Goal: Find specific page/section: Find specific page/section

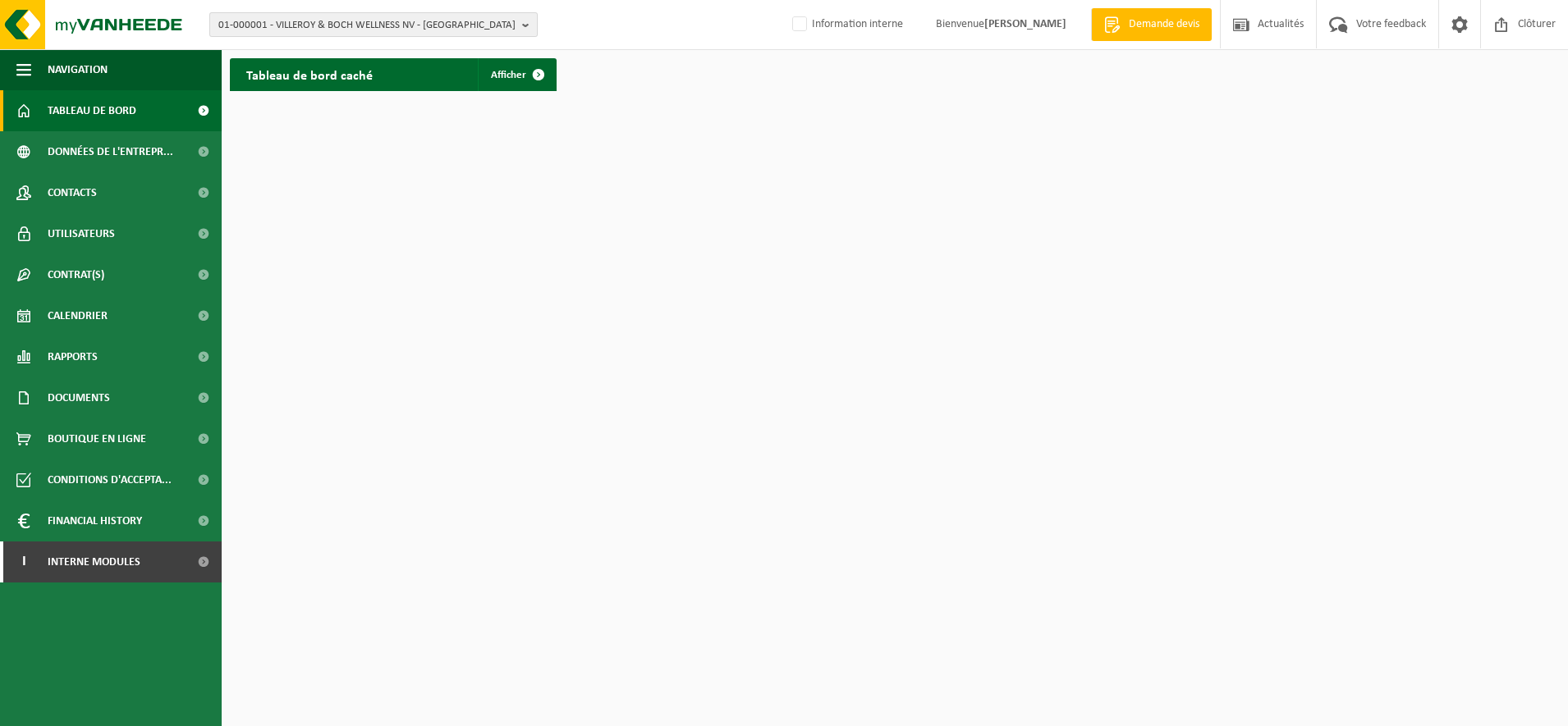
click at [381, 24] on span "01-000001 - VILLEROY & BOCH WELLNESS NV - [GEOGRAPHIC_DATA]" at bounding box center [367, 25] width 297 height 24
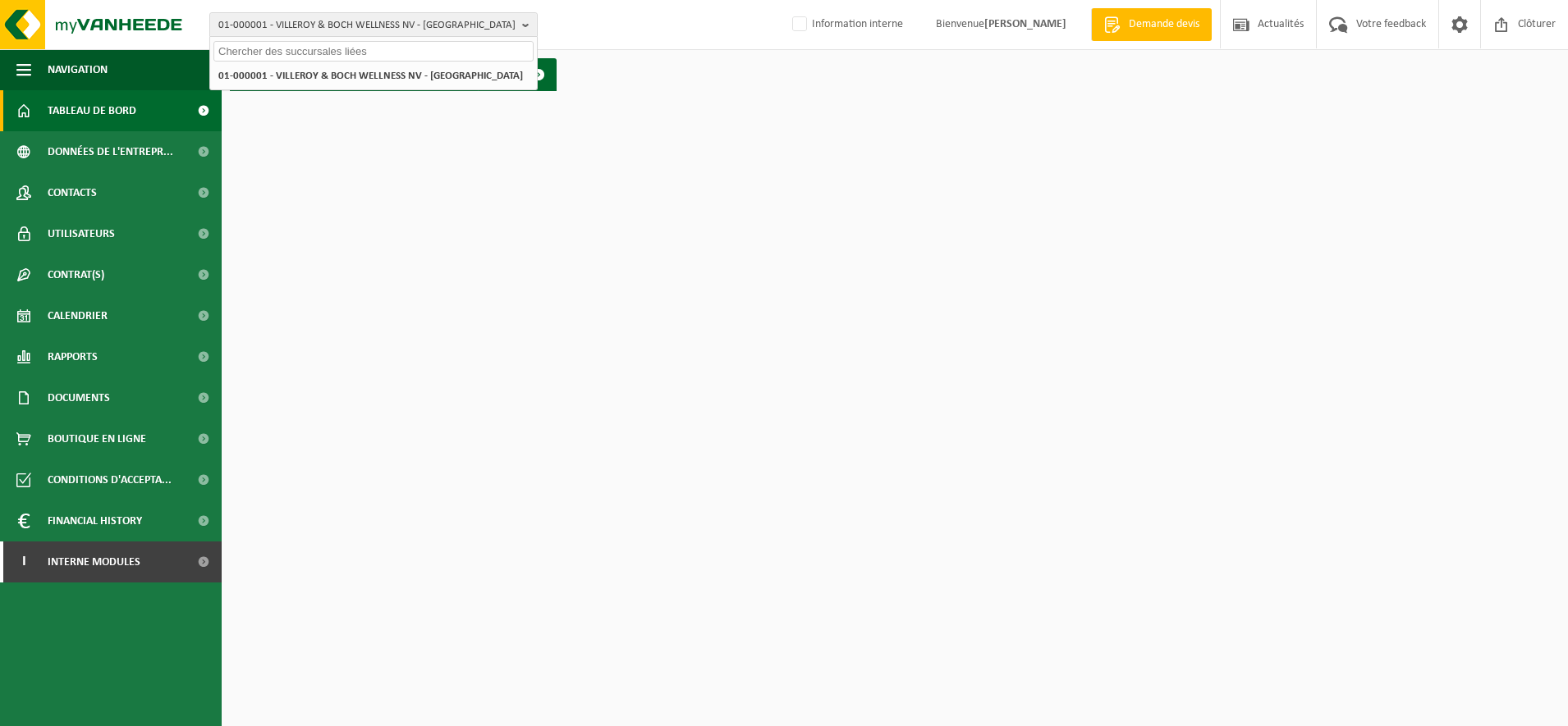
click at [319, 57] on input "text" at bounding box center [374, 50] width 320 height 20
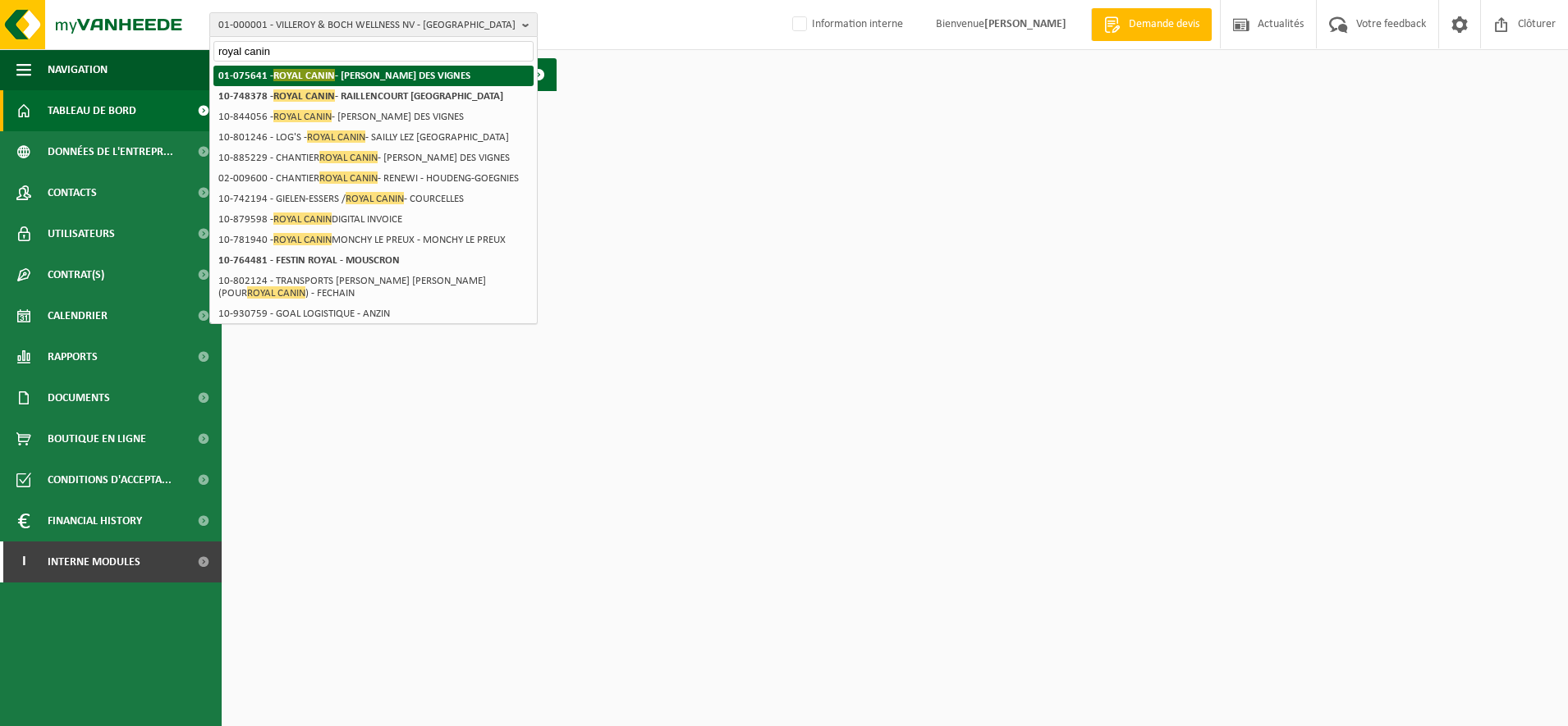
type input "royal canin"
click at [317, 78] on span "ROYAL CANIN" at bounding box center [304, 75] width 61 height 13
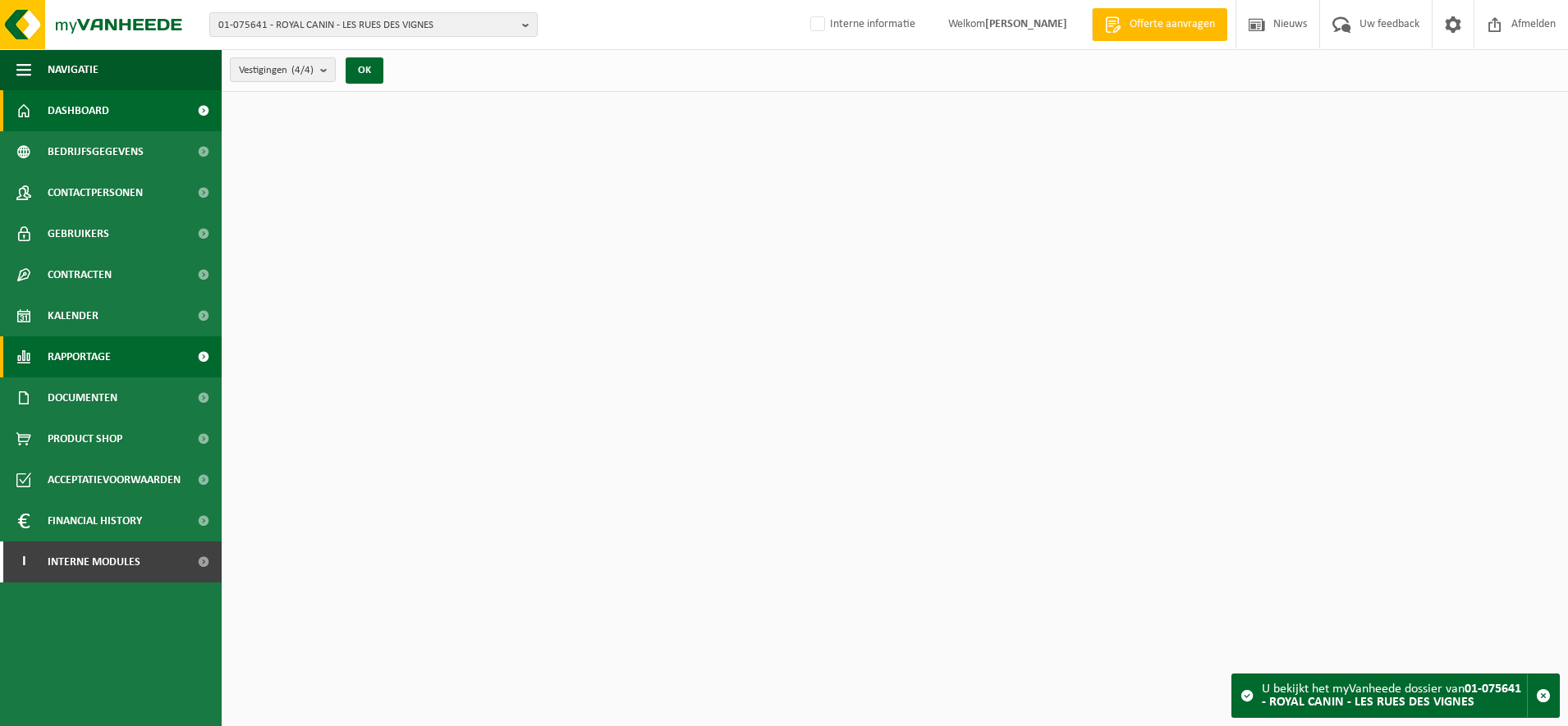
click at [86, 354] on span "Rapportage" at bounding box center [79, 357] width 63 height 41
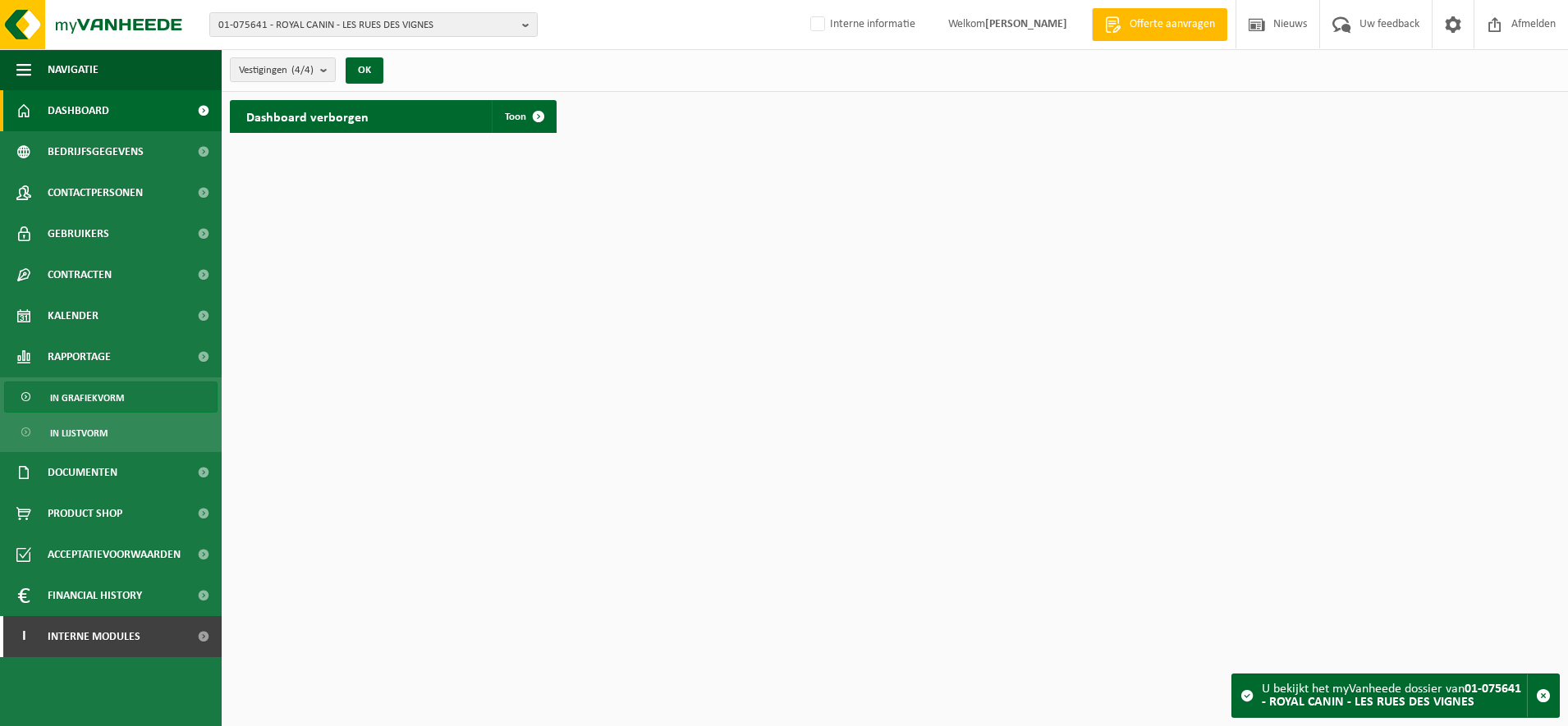
click at [87, 391] on span "In grafiekvorm" at bounding box center [87, 398] width 74 height 31
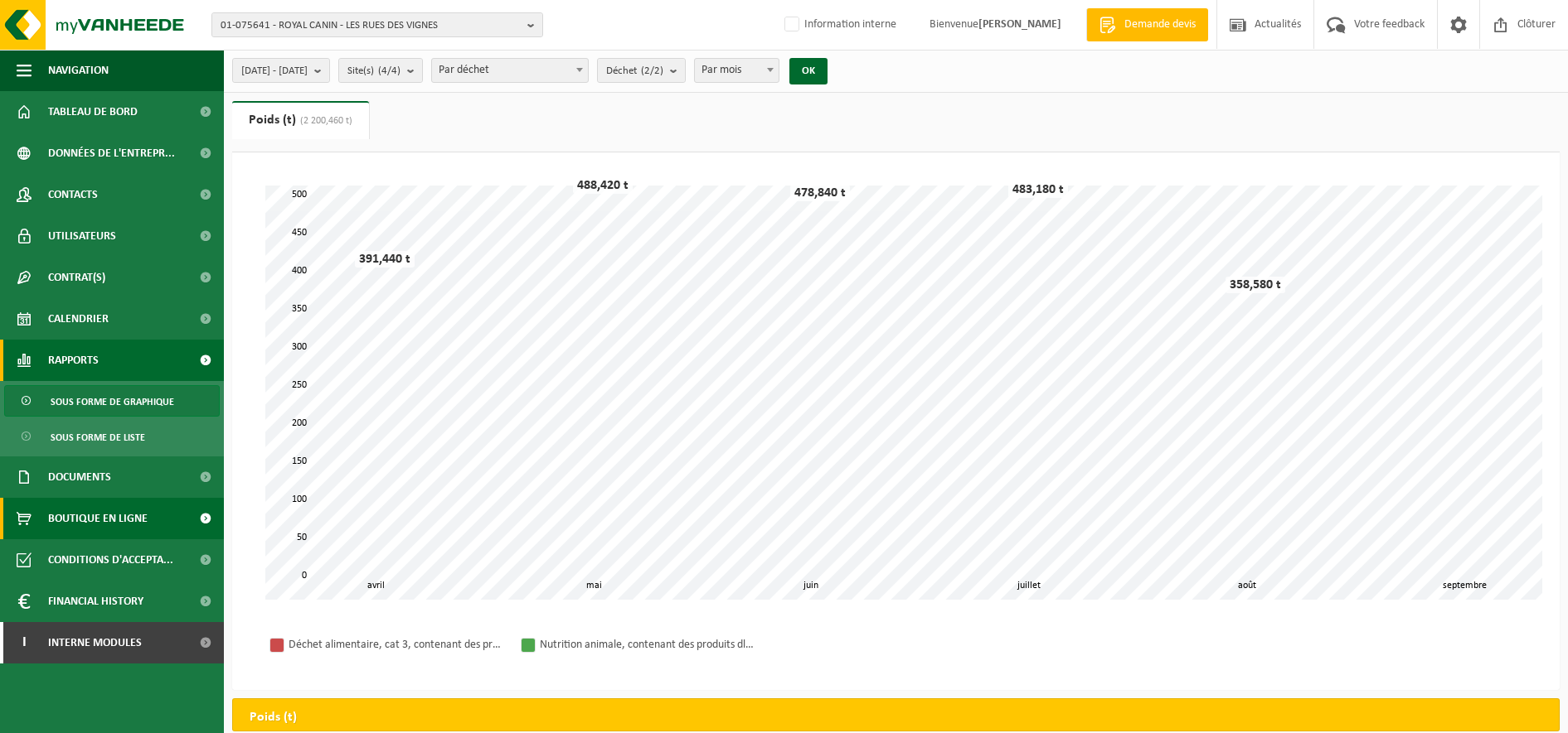
click at [88, 522] on span "Boutique en ligne" at bounding box center [97, 518] width 99 height 41
